Goal: Task Accomplishment & Management: Manage account settings

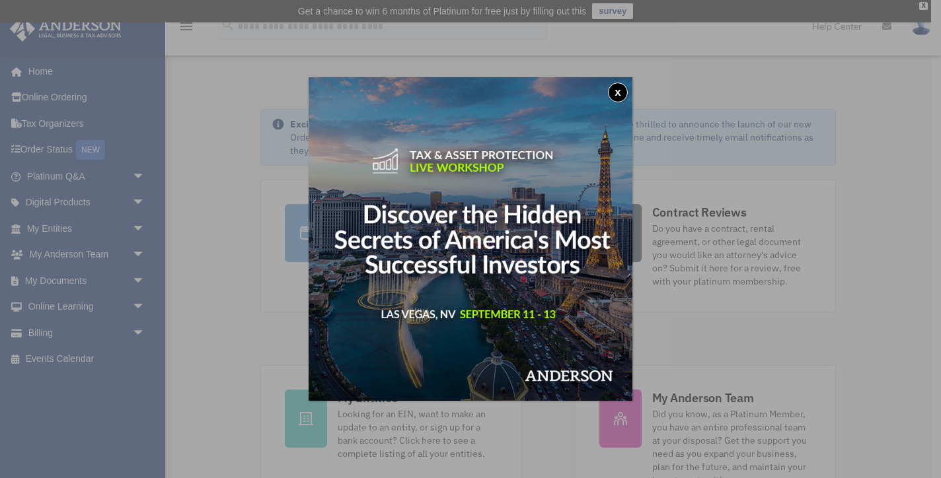
click at [618, 93] on button "x" at bounding box center [618, 93] width 20 height 20
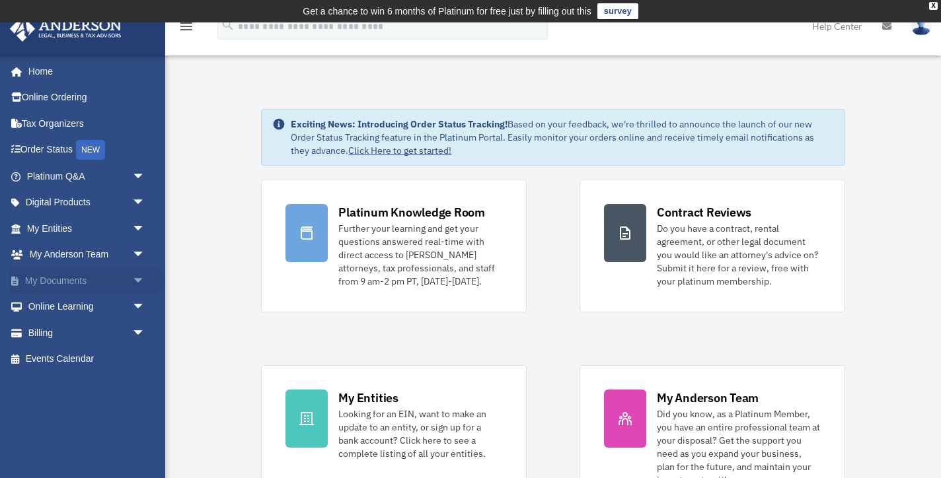
click at [102, 283] on link "My Documents arrow_drop_down" at bounding box center [87, 281] width 156 height 26
click at [135, 279] on span "arrow_drop_down" at bounding box center [145, 281] width 26 height 27
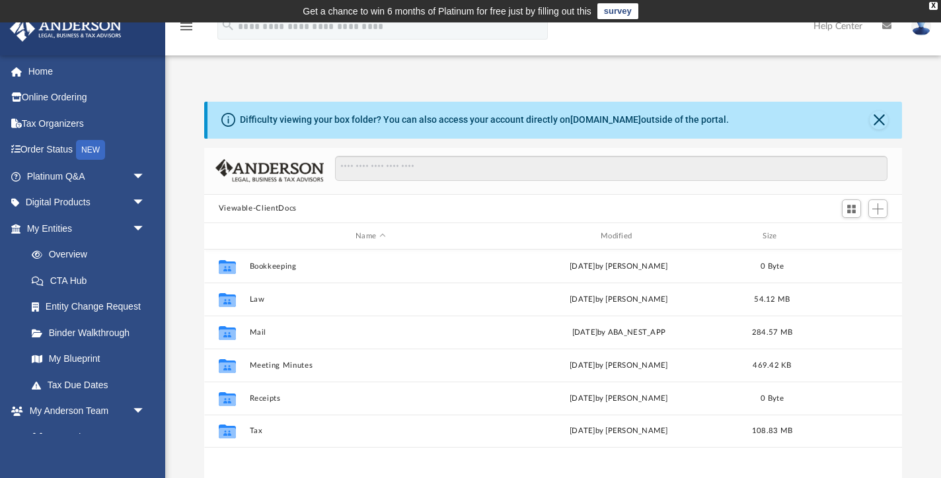
scroll to position [300, 698]
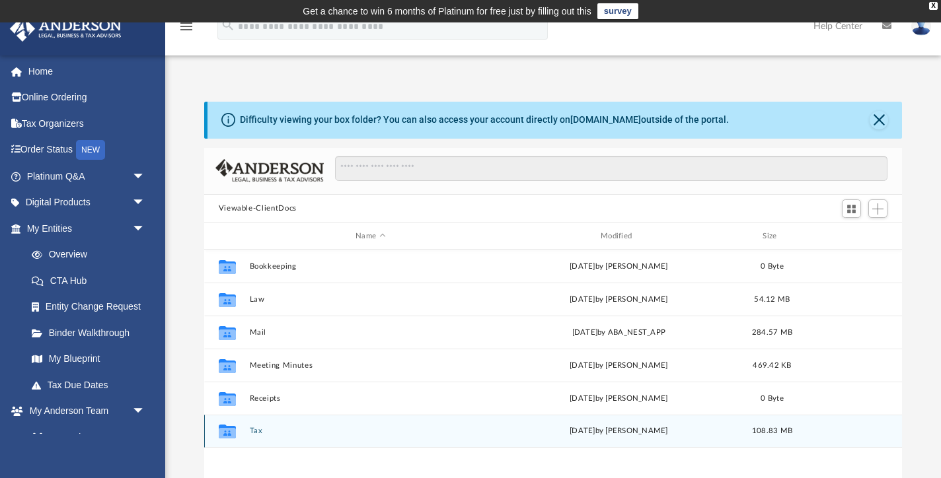
click at [259, 427] on button "Tax" at bounding box center [370, 431] width 242 height 9
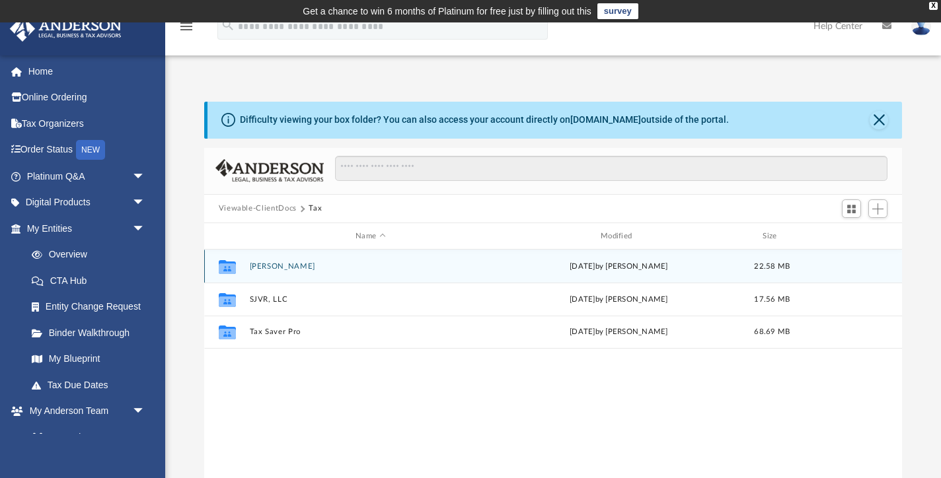
click at [310, 268] on button "[PERSON_NAME]" at bounding box center [370, 266] width 242 height 9
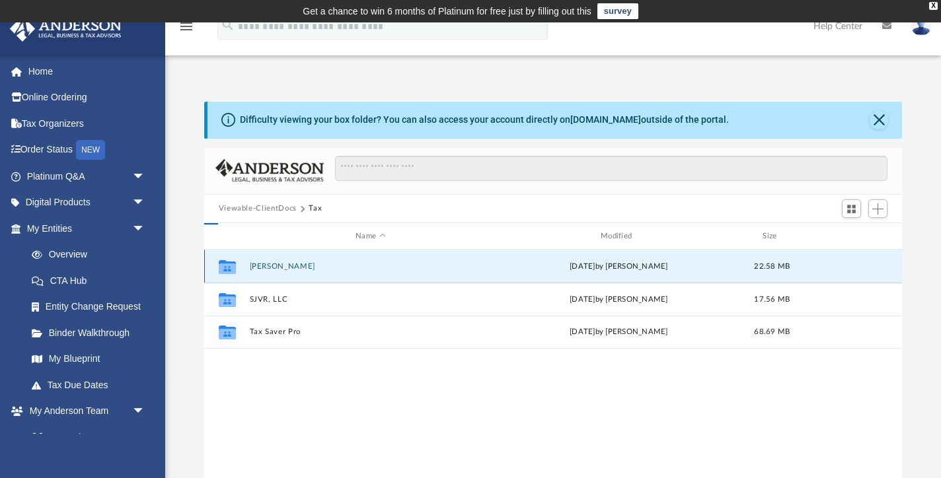
click at [310, 268] on button "[PERSON_NAME]" at bounding box center [370, 266] width 242 height 9
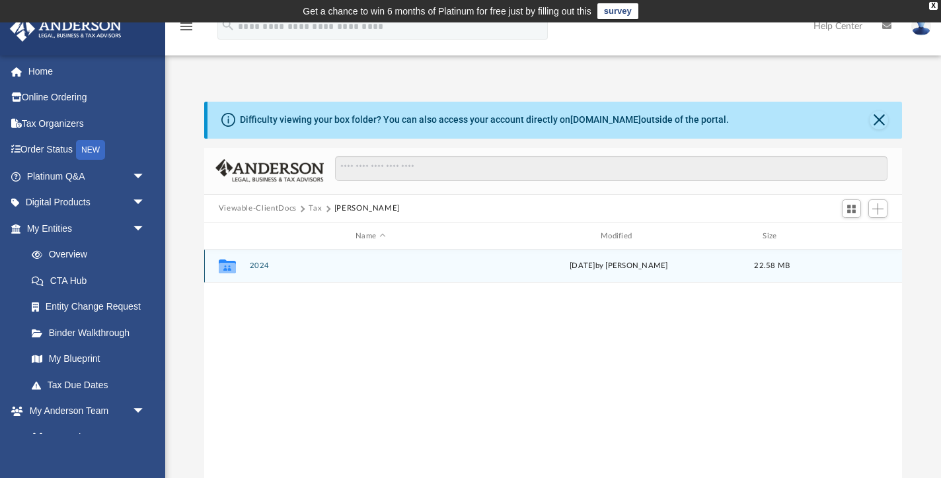
click at [255, 262] on button "2024" at bounding box center [370, 266] width 242 height 9
click at [255, 262] on button "Digital Tax Organizer" at bounding box center [370, 266] width 242 height 9
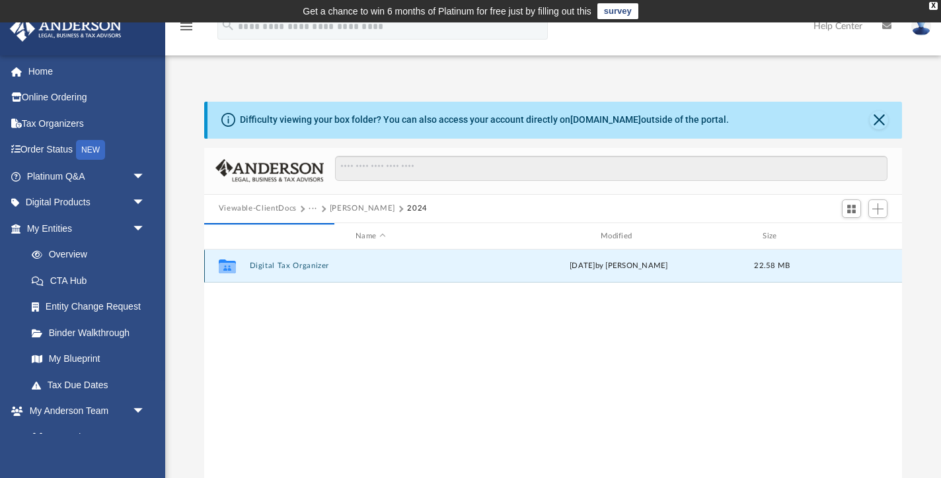
scroll to position [1, 1]
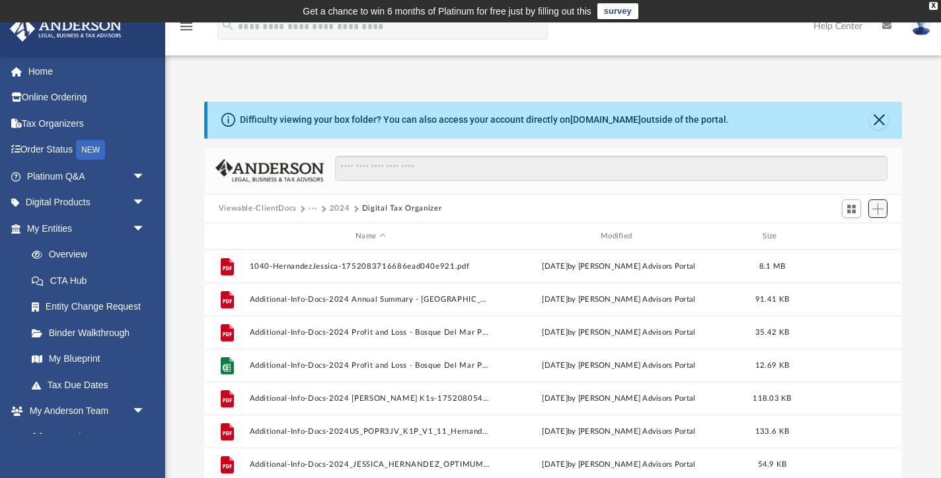
click at [879, 205] on span "Add" at bounding box center [877, 209] width 11 height 11
click at [862, 256] on li "New Folder" at bounding box center [859, 255] width 42 height 14
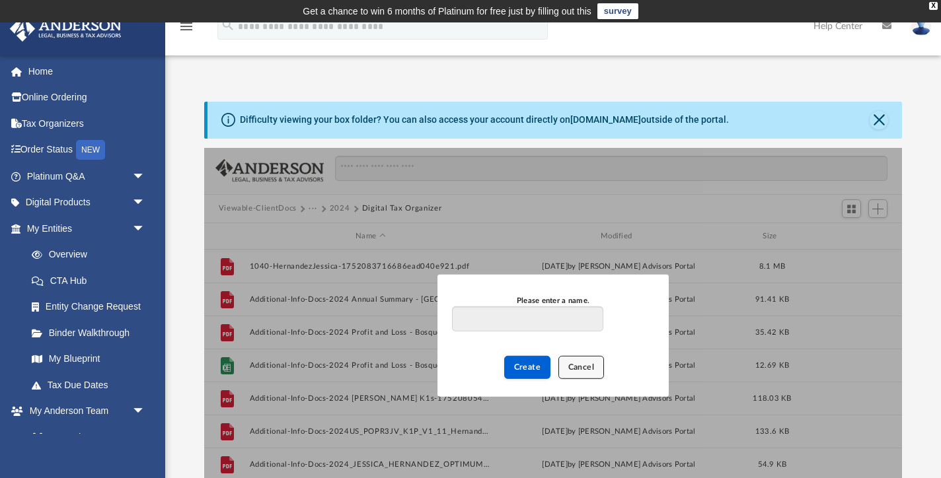
click at [596, 372] on button "Cancel" at bounding box center [581, 367] width 46 height 23
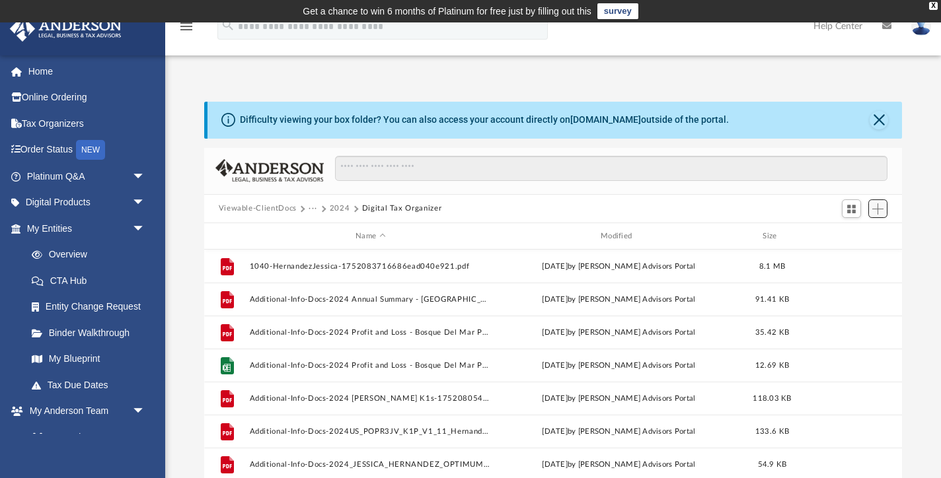
click at [878, 211] on span "Add" at bounding box center [877, 209] width 11 height 11
click at [861, 256] on li "New Folder" at bounding box center [859, 255] width 42 height 14
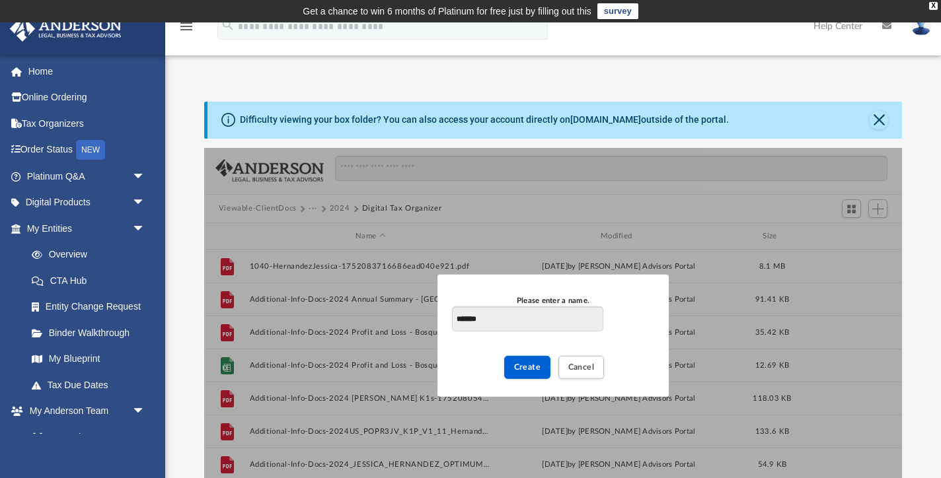
click at [456, 318] on input "*******" at bounding box center [527, 319] width 151 height 25
type input "**********"
click at [516, 366] on span "Create" at bounding box center [527, 367] width 27 height 8
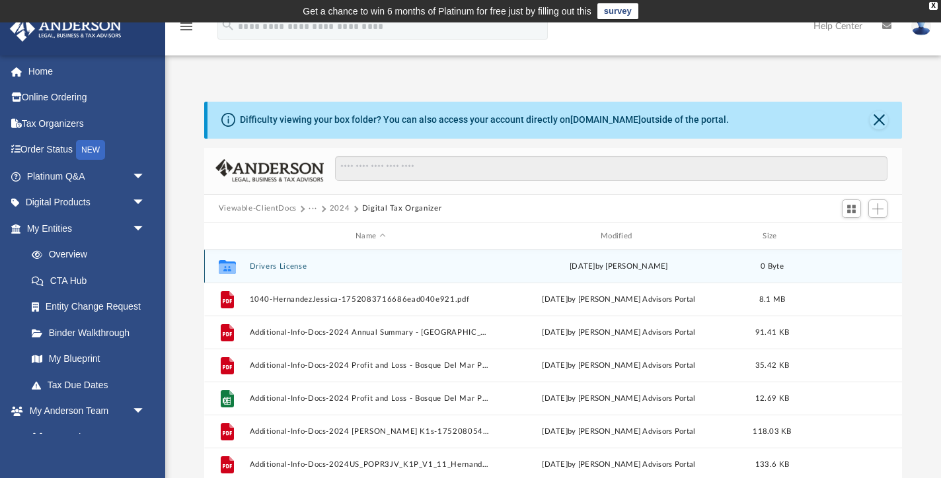
click at [286, 268] on button "Drivers License" at bounding box center [370, 266] width 242 height 9
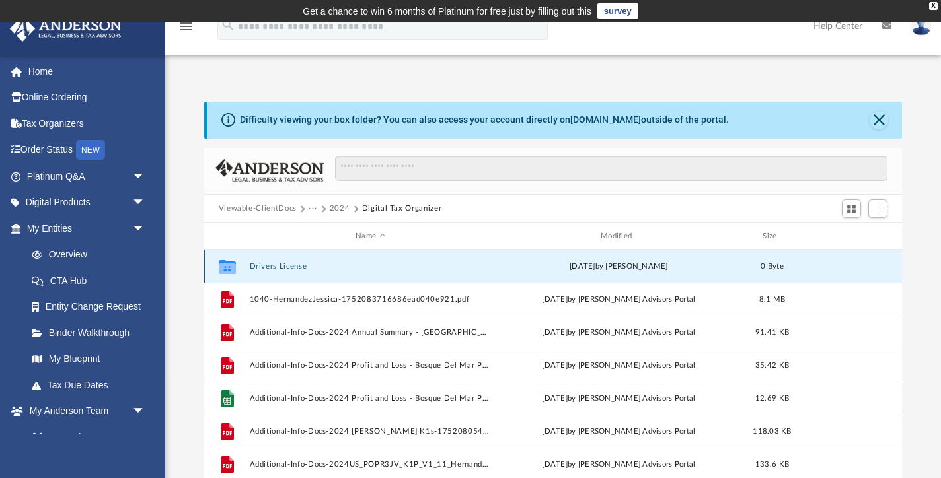
click at [286, 268] on button "Drivers License" at bounding box center [370, 266] width 242 height 9
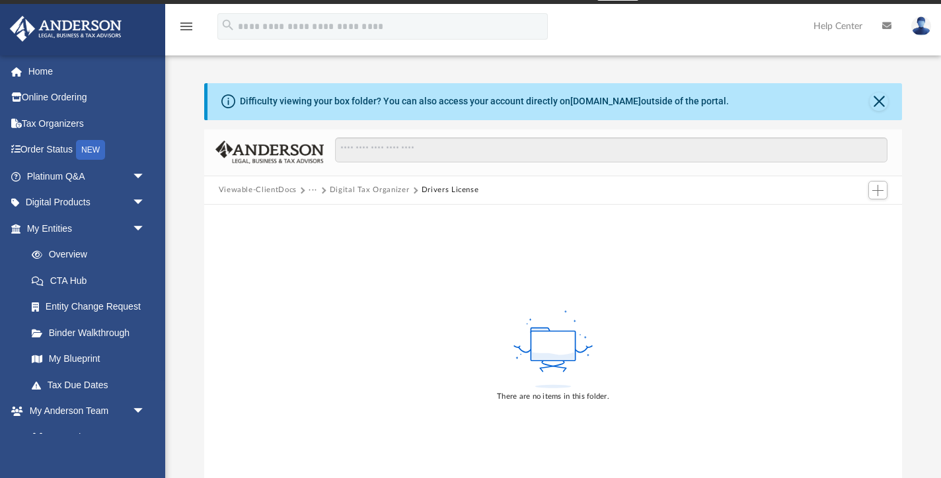
scroll to position [0, 0]
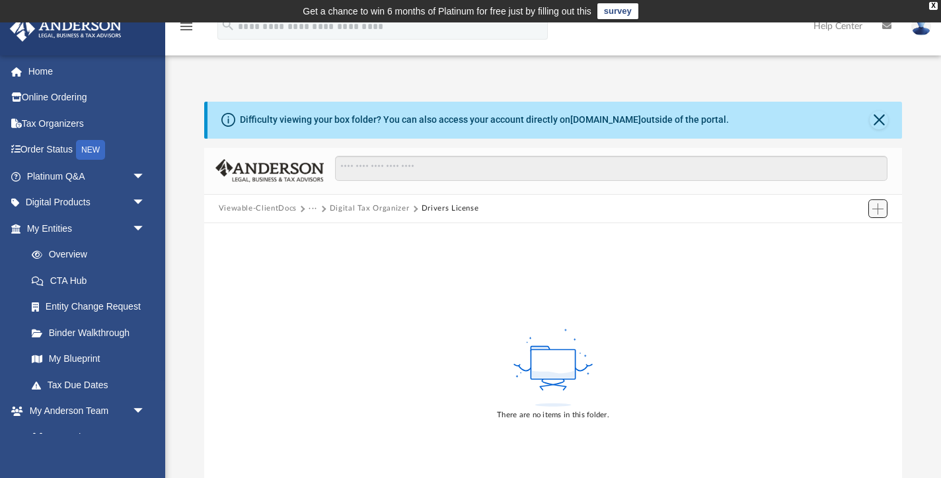
click at [881, 204] on span "Add" at bounding box center [877, 209] width 11 height 11
click at [864, 230] on li "Upload" at bounding box center [859, 235] width 42 height 14
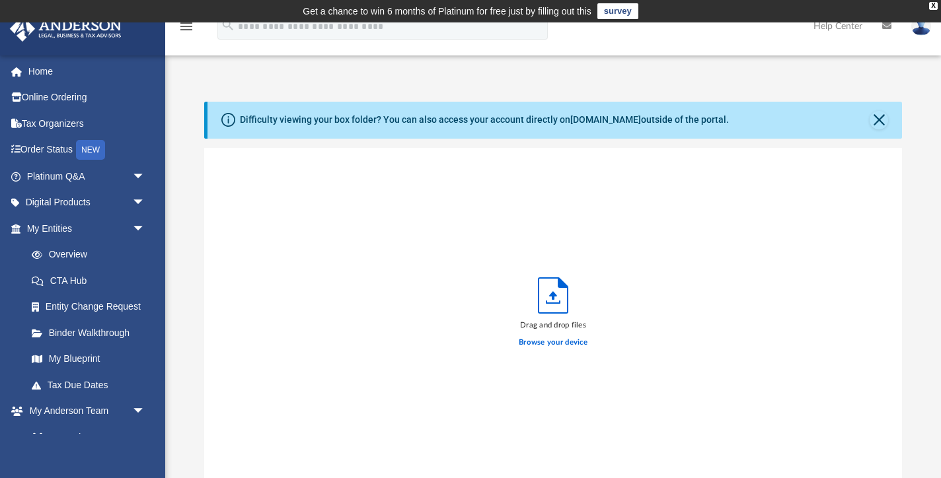
scroll to position [335, 698]
click at [864, 230] on div "Drag and drop files Browse your device" at bounding box center [553, 316] width 698 height 336
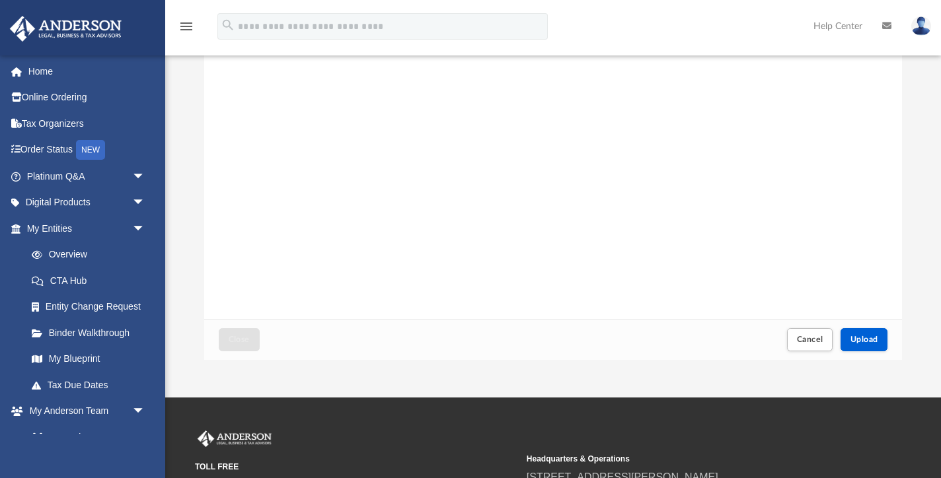
scroll to position [319, 0]
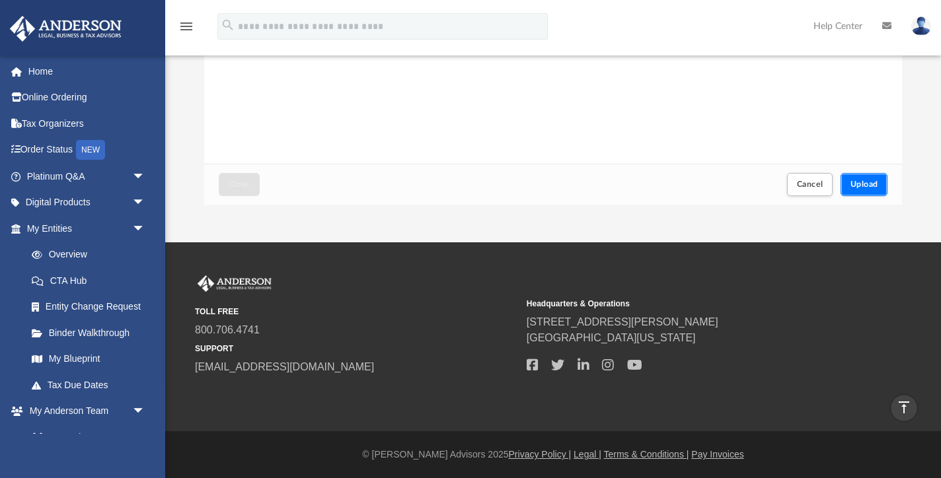
click at [860, 184] on span "Upload" at bounding box center [864, 184] width 28 height 8
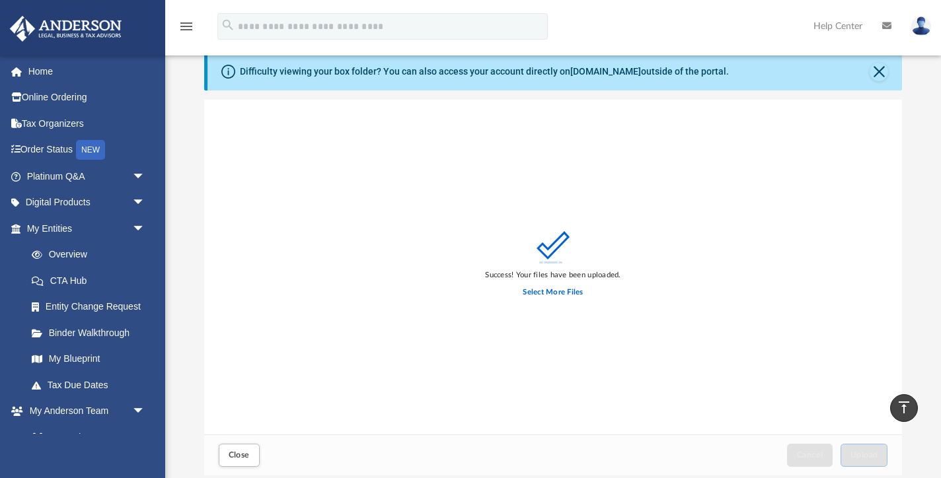
scroll to position [0, 0]
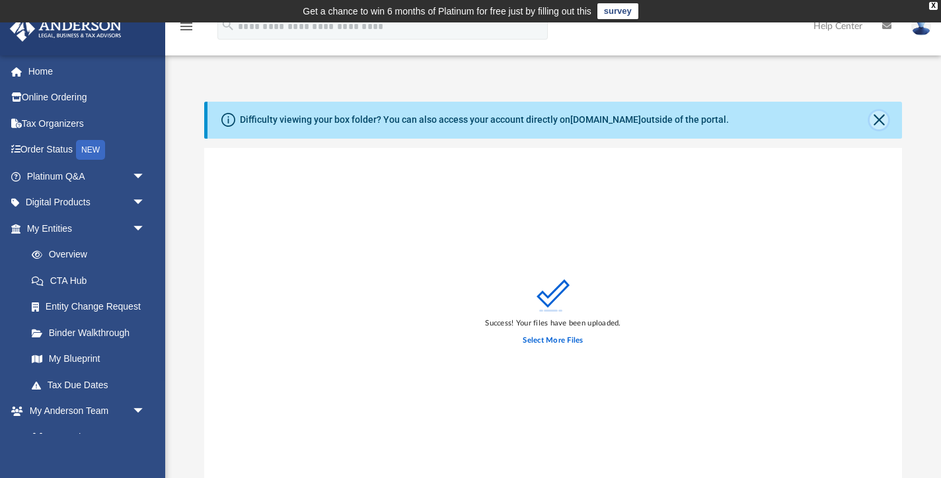
click at [884, 120] on button "Close" at bounding box center [879, 120] width 19 height 19
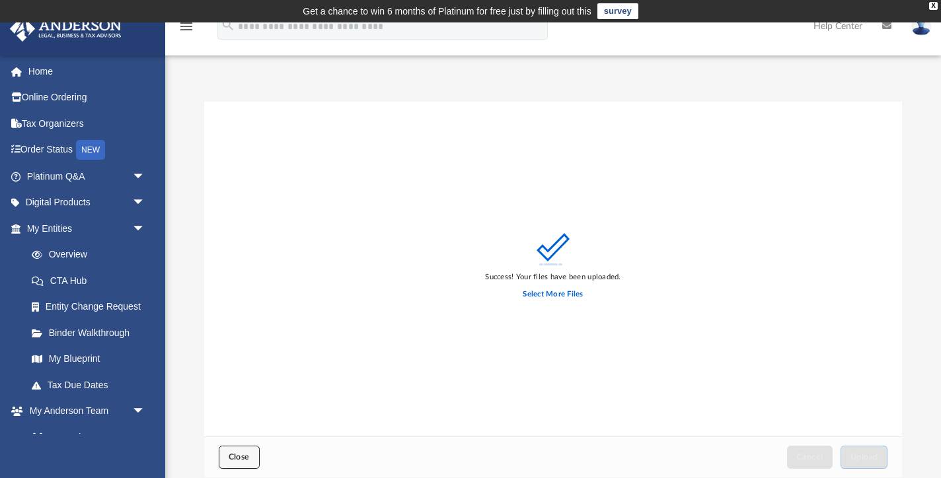
click at [249, 452] on button "Close" at bounding box center [239, 457] width 41 height 23
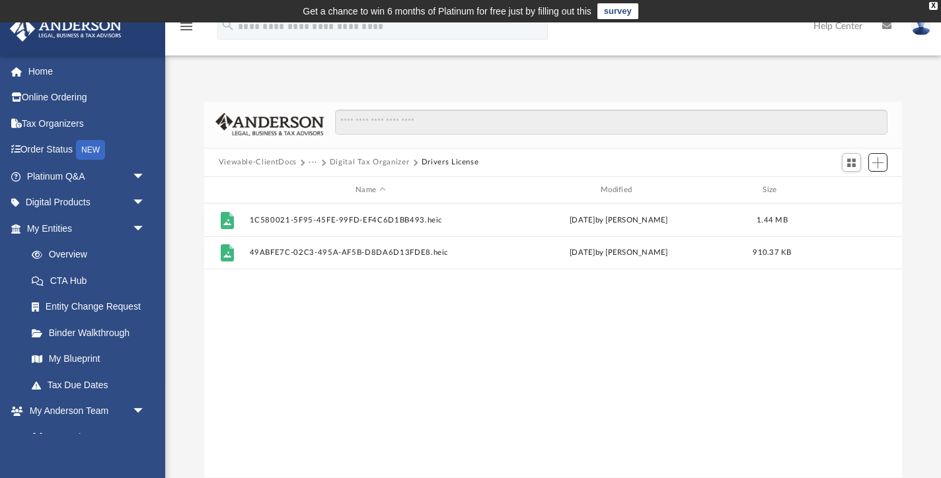
scroll to position [300, 698]
click at [65, 74] on link "Home" at bounding box center [87, 71] width 156 height 26
